Goal: Task Accomplishment & Management: Use online tool/utility

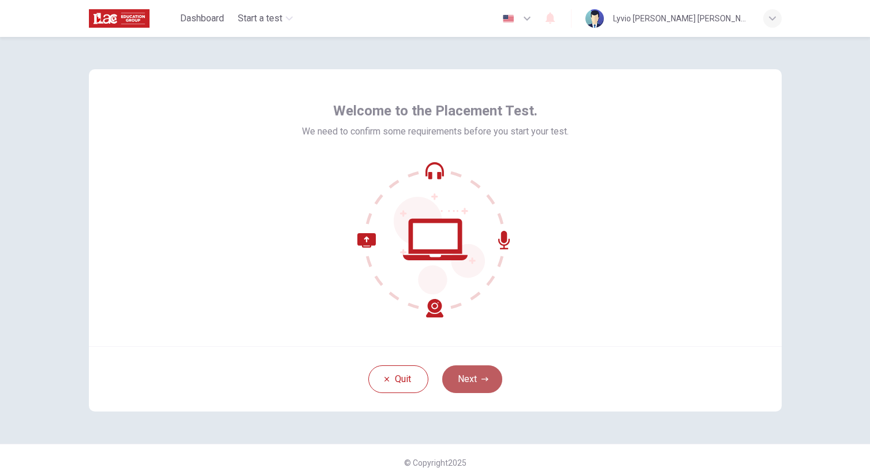
click at [470, 383] on button "Next" at bounding box center [472, 379] width 60 height 28
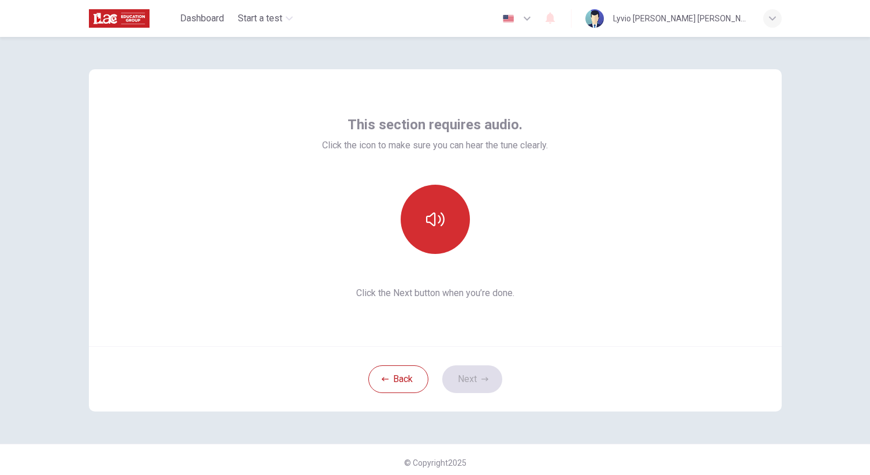
click at [426, 224] on icon "button" at bounding box center [435, 219] width 18 height 18
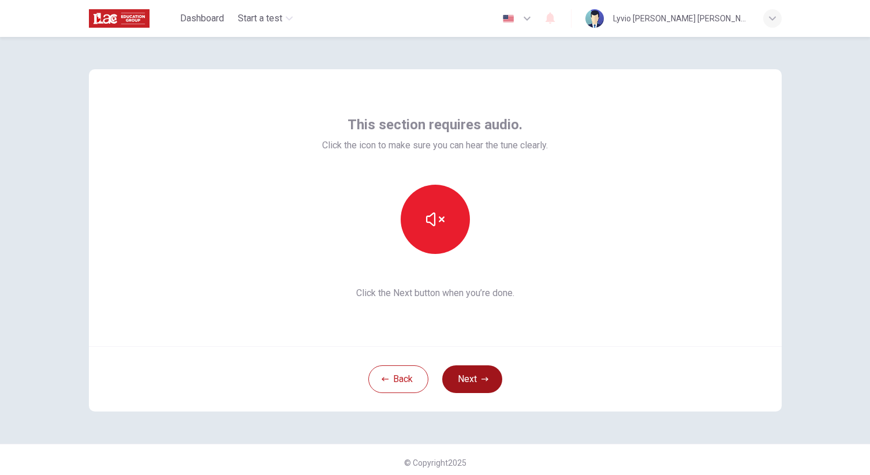
click at [455, 385] on button "Next" at bounding box center [472, 379] width 60 height 28
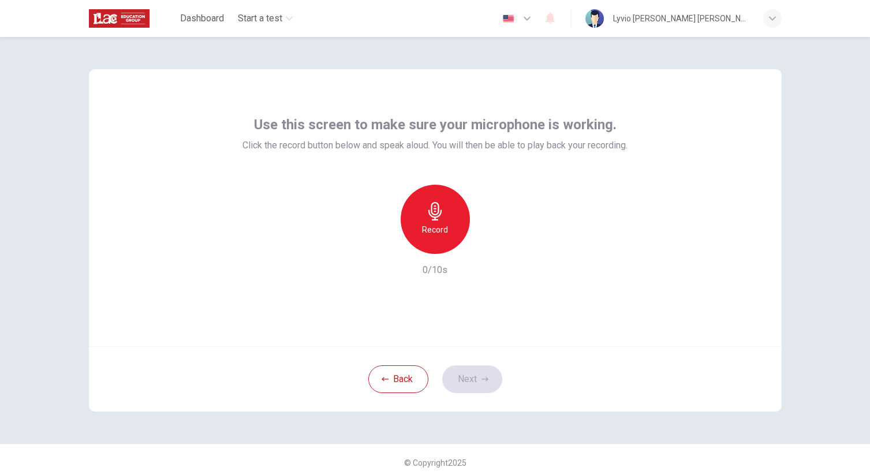
click at [438, 236] on h6 "Record" at bounding box center [435, 230] width 26 height 14
click at [471, 382] on button "Next" at bounding box center [472, 379] width 60 height 28
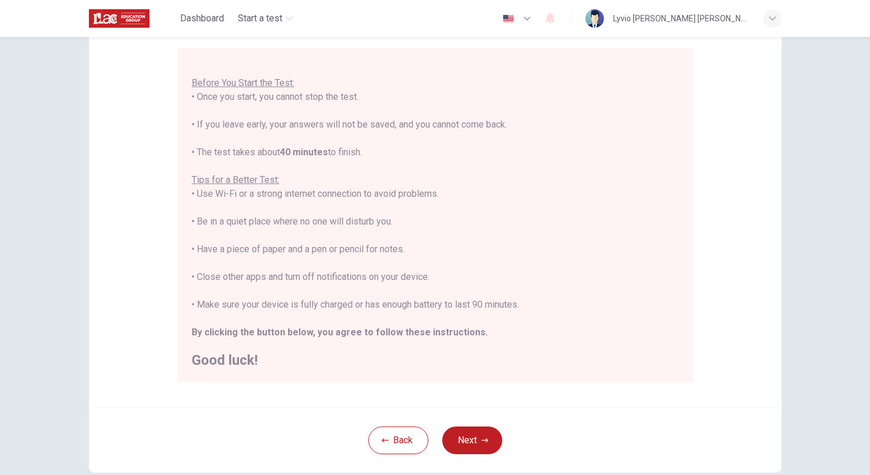
scroll to position [114, 0]
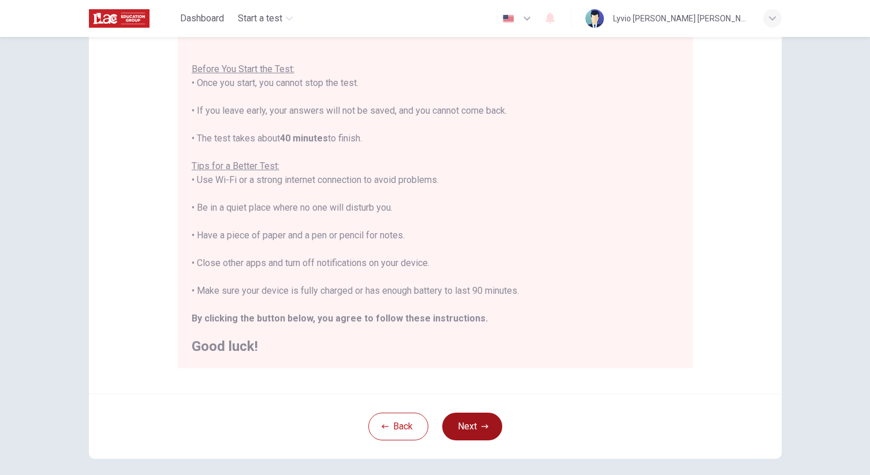
click at [482, 424] on icon "button" at bounding box center [485, 426] width 7 height 7
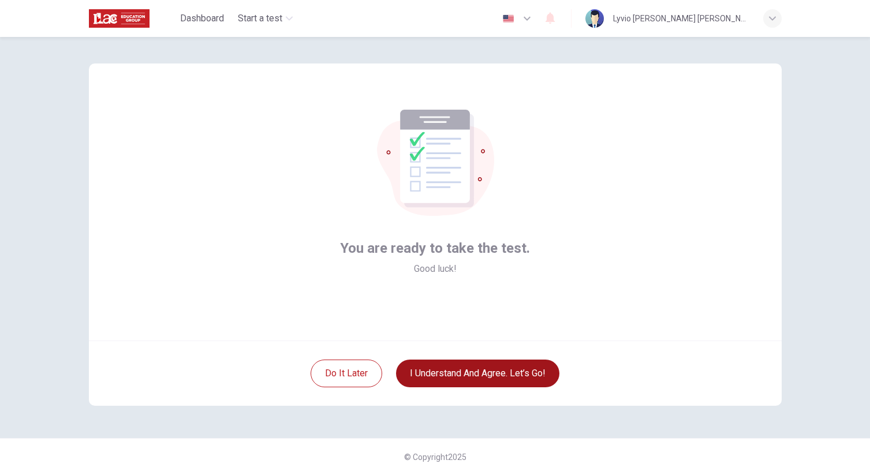
scroll to position [6, 0]
click at [463, 372] on button "I understand and agree. Let’s go!" at bounding box center [477, 374] width 163 height 28
